Goal: Information Seeking & Learning: Learn about a topic

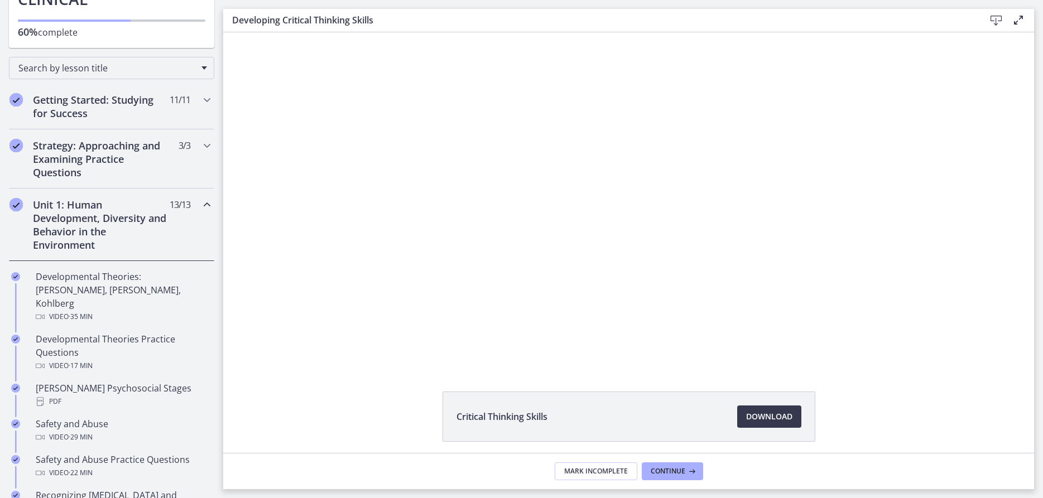
scroll to position [125, 0]
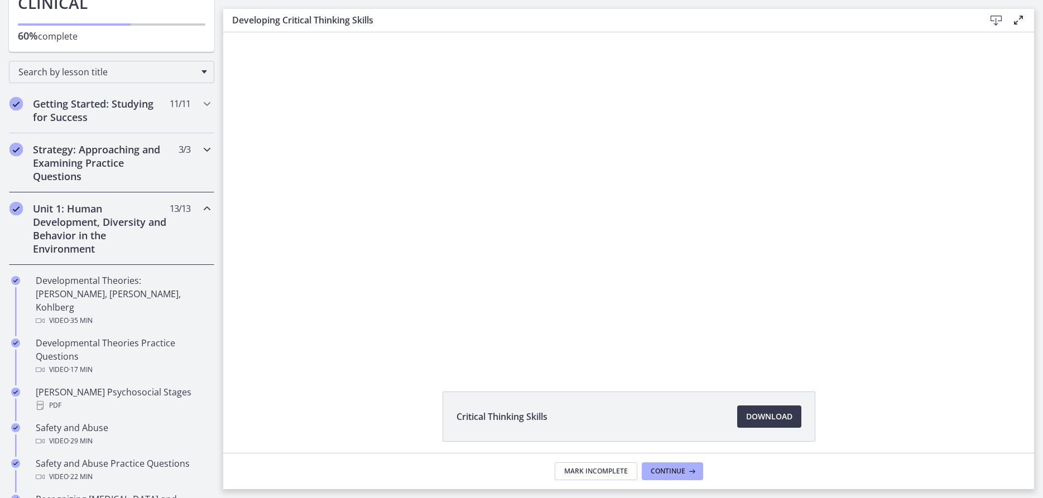
click at [209, 153] on icon "Chapters" at bounding box center [206, 149] width 13 height 13
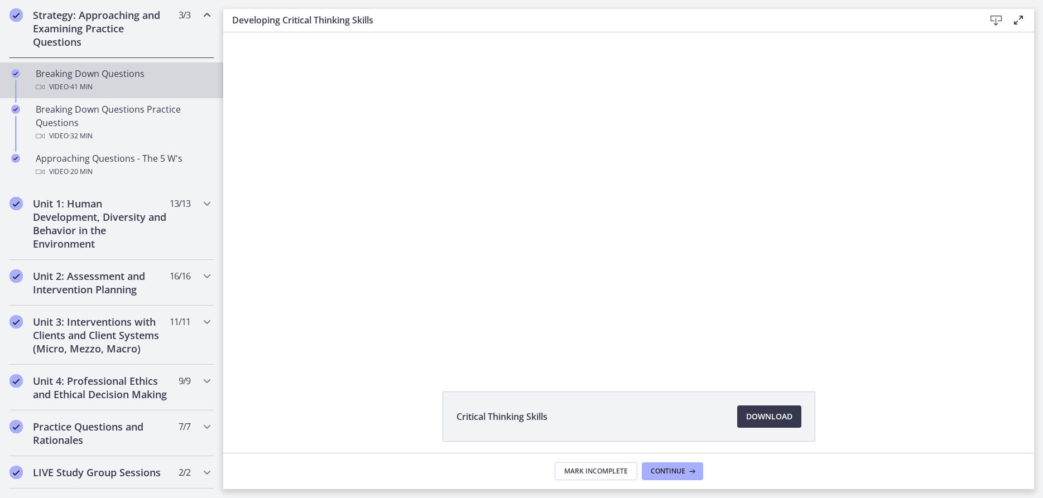
scroll to position [272, 0]
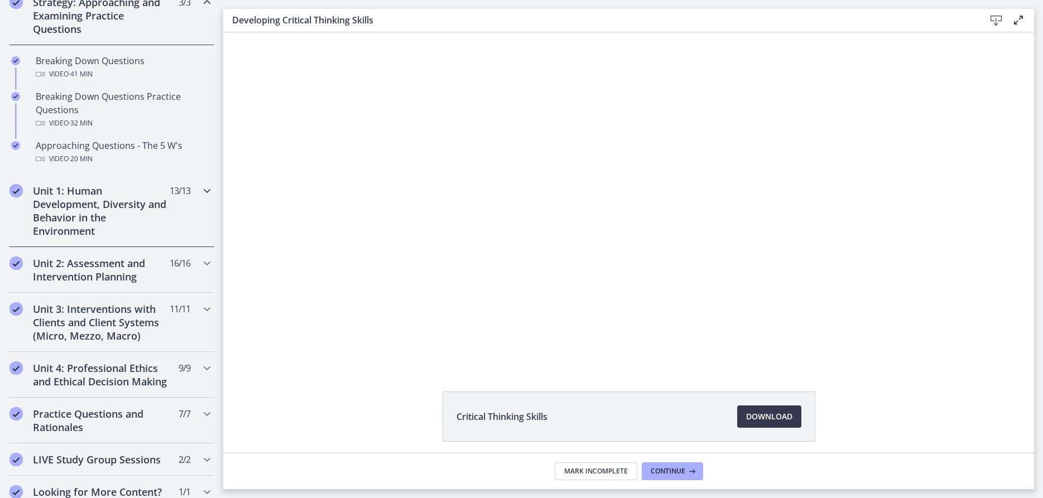
click at [211, 188] on icon "Chapters" at bounding box center [206, 190] width 13 height 13
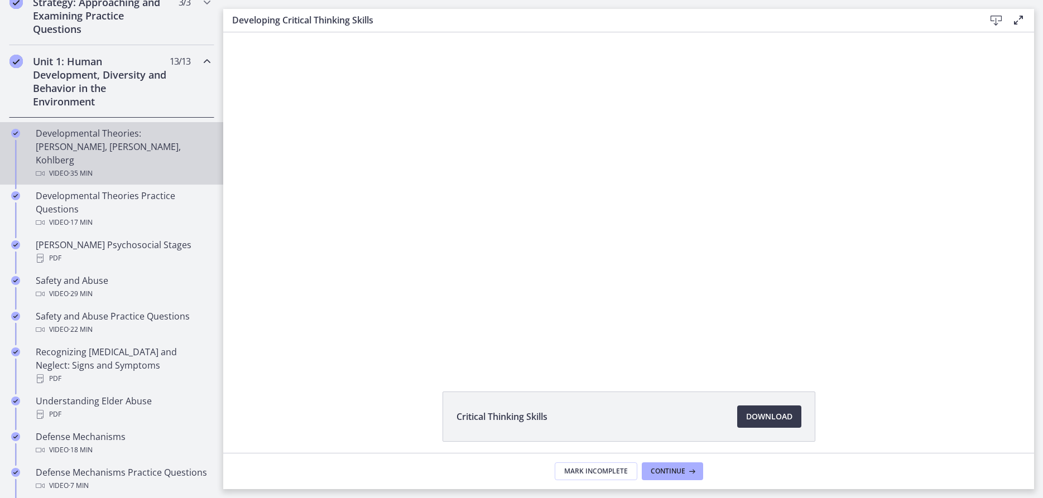
click at [59, 133] on div "Developmental Theories: [PERSON_NAME], [PERSON_NAME], Kohlberg Video · 35 min" at bounding box center [123, 154] width 174 height 54
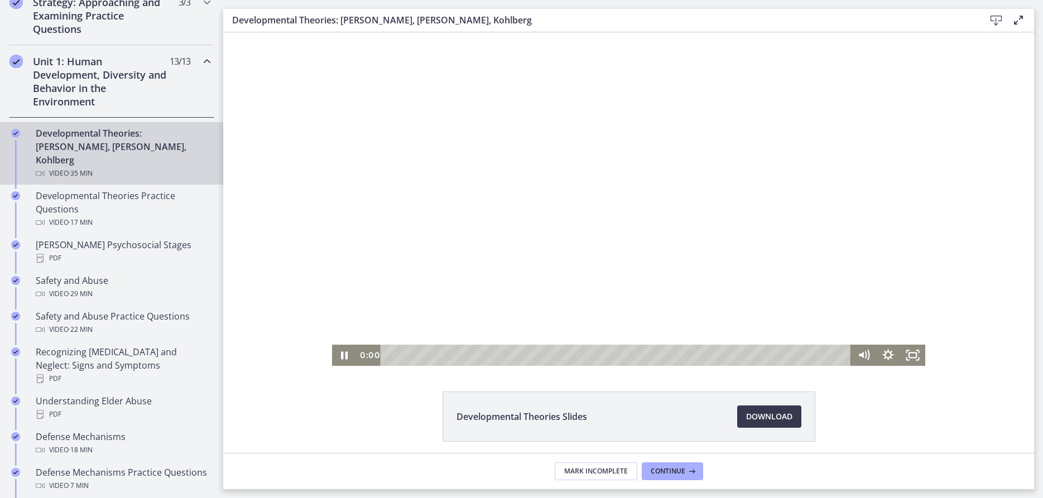
drag, startPoint x: 424, startPoint y: 355, endPoint x: 358, endPoint y: 365, distance: 66.6
click at [358, 365] on div "0:00 0:00" at bounding box center [603, 355] width 494 height 21
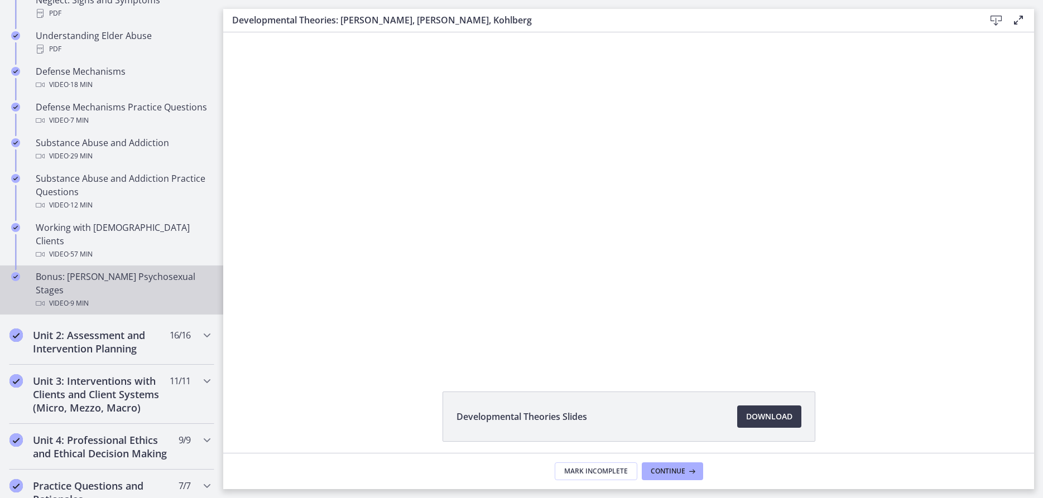
scroll to position [640, 0]
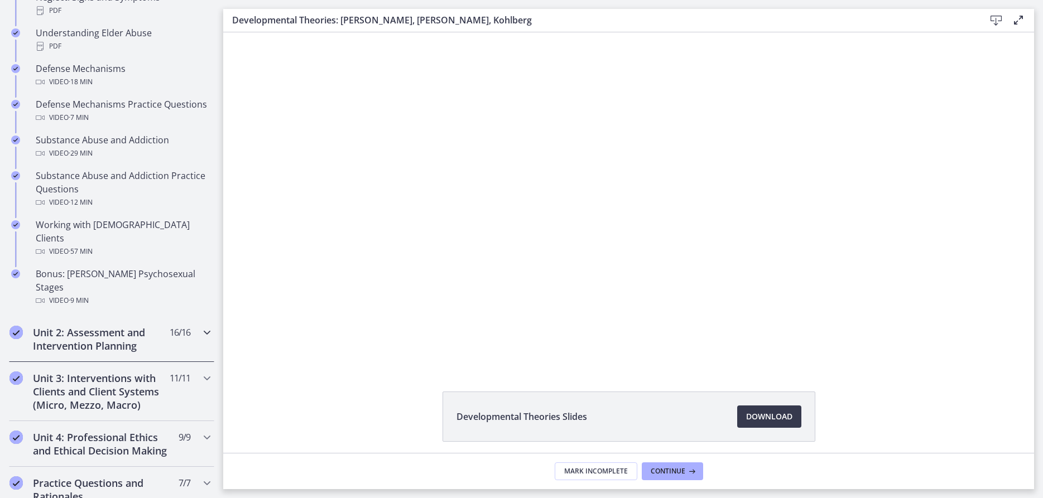
click at [204, 326] on icon "Chapters" at bounding box center [206, 332] width 13 height 13
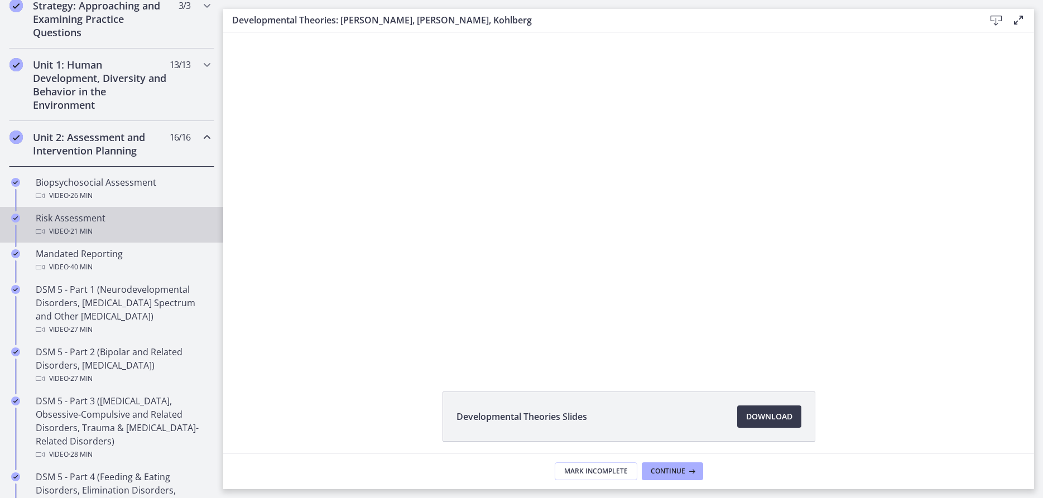
scroll to position [195, 0]
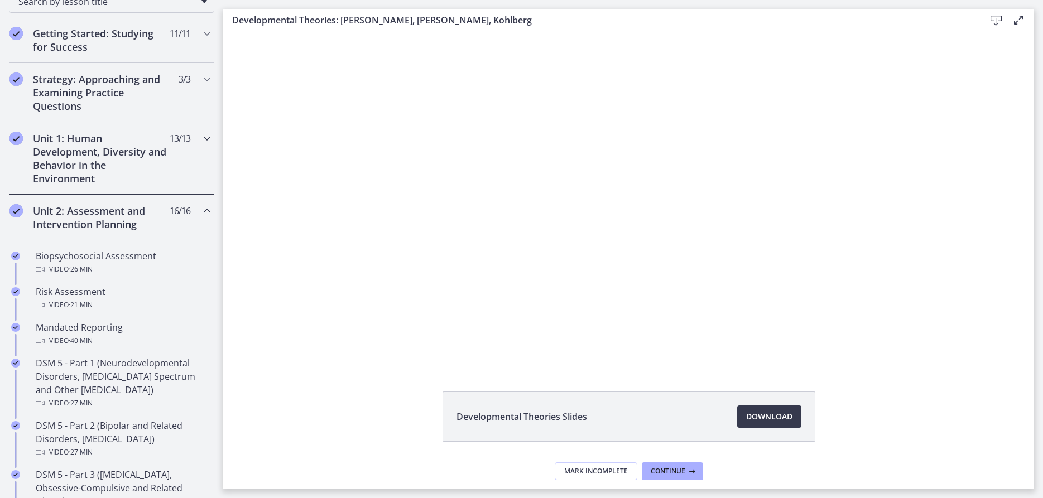
click at [209, 138] on icon "Chapters" at bounding box center [206, 138] width 13 height 13
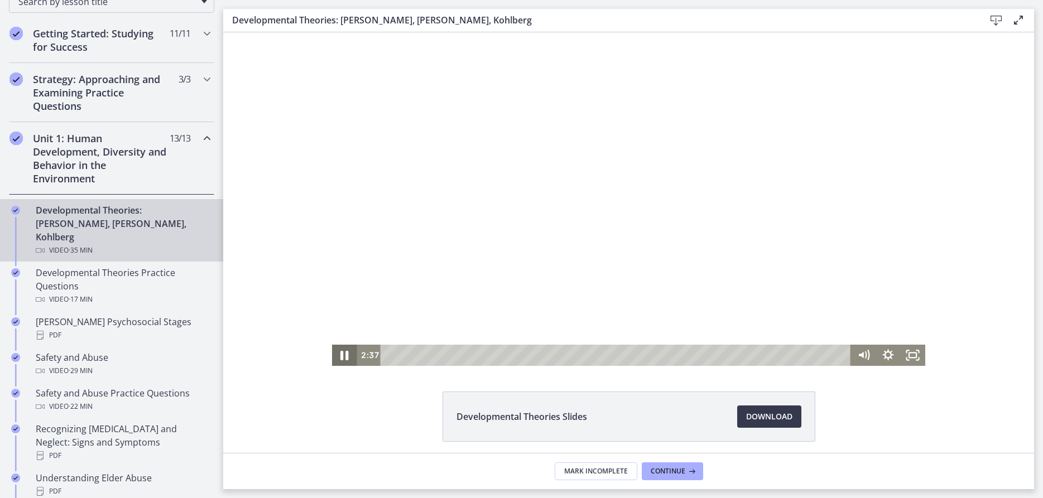
click at [345, 361] on icon "Pause" at bounding box center [345, 356] width 30 height 26
click at [344, 354] on icon "Play Video" at bounding box center [345, 355] width 8 height 11
click at [344, 356] on icon "Pause" at bounding box center [344, 355] width 25 height 21
click at [342, 354] on icon "Play Video" at bounding box center [345, 355] width 25 height 21
click at [348, 357] on icon "Pause" at bounding box center [344, 355] width 7 height 8
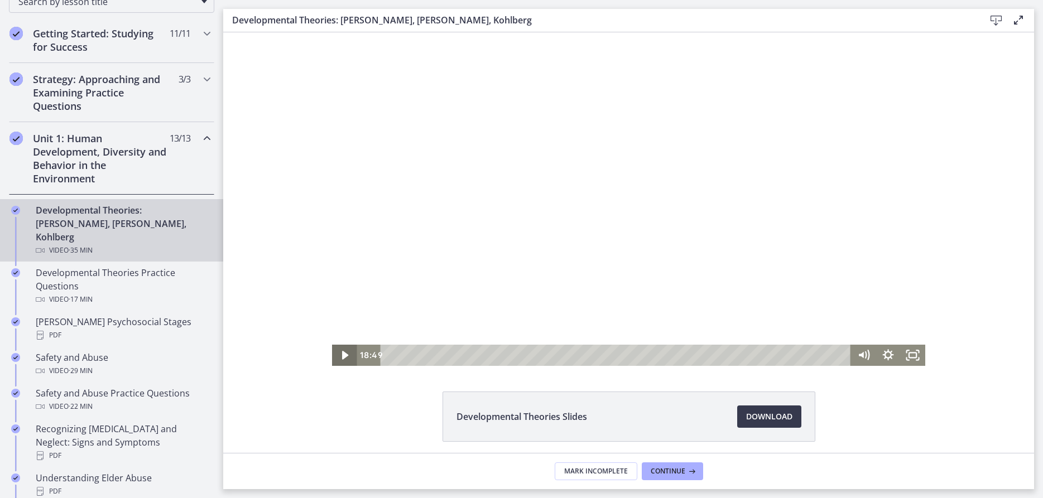
click at [338, 353] on icon "Play Video" at bounding box center [345, 355] width 25 height 21
click at [344, 355] on icon "Pause" at bounding box center [344, 355] width 25 height 21
